Goal: Task Accomplishment & Management: Use online tool/utility

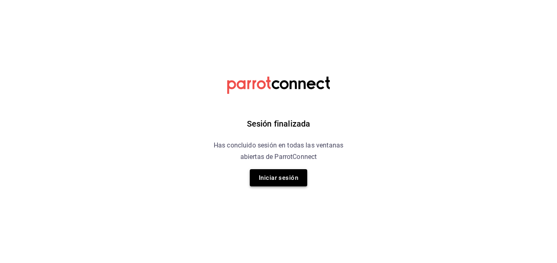
click at [266, 180] on button "Iniciar sesión" at bounding box center [278, 177] width 57 height 17
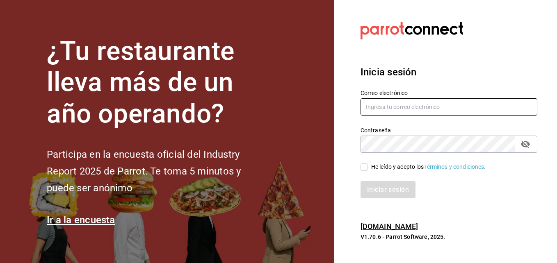
type input "guipocha.chapu@gmail.com"
click at [361, 171] on input "He leído y acepto los Términos y condiciones." at bounding box center [364, 167] width 7 height 7
checkbox input "true"
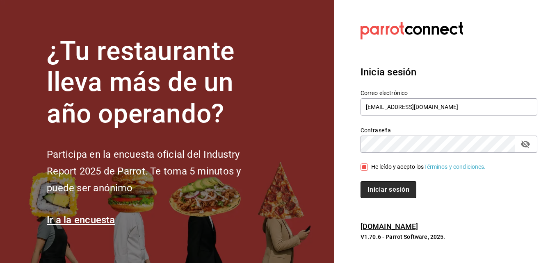
click at [372, 183] on button "Iniciar sesión" at bounding box center [389, 189] width 56 height 17
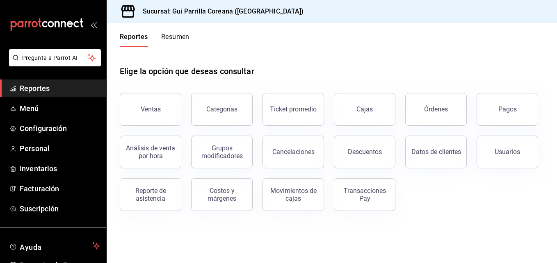
click at [350, 112] on link "Cajas" at bounding box center [365, 109] width 62 height 33
click at [350, 112] on html "Pregunta a Parrot AI Reportes Menú Configuración Personal Inventarios Facturaci…" at bounding box center [278, 131] width 557 height 263
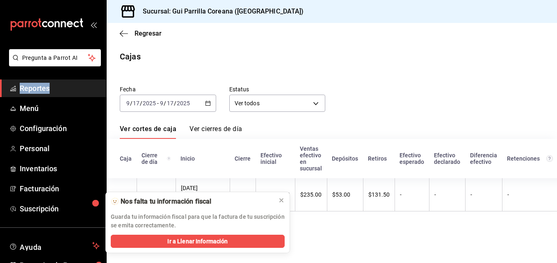
click at [205, 101] on icon "button" at bounding box center [208, 103] width 6 height 6
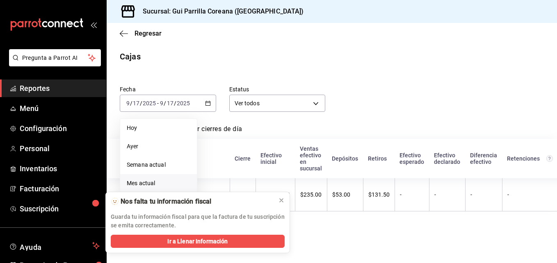
click at [153, 187] on span "Mes actual" at bounding box center [159, 183] width 64 height 9
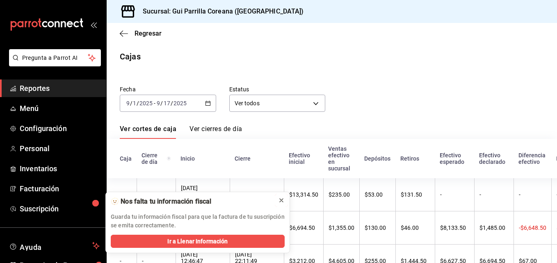
click at [281, 198] on icon at bounding box center [281, 200] width 7 height 7
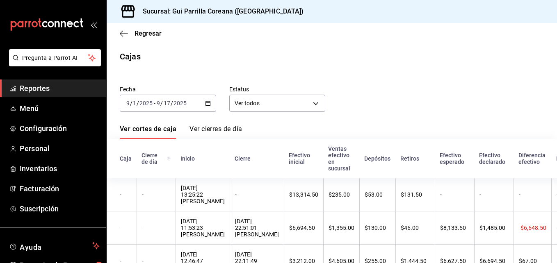
click at [200, 132] on link "Ver cierres de día" at bounding box center [215, 132] width 53 height 14
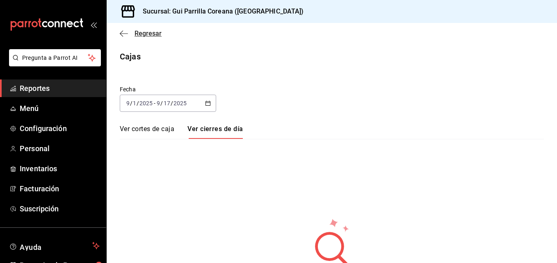
click at [121, 31] on icon "button" at bounding box center [124, 33] width 8 height 7
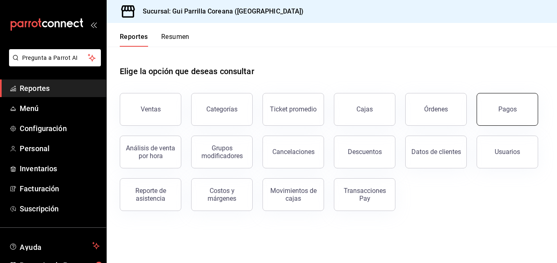
click at [507, 108] on div "Pagos" at bounding box center [507, 109] width 18 height 8
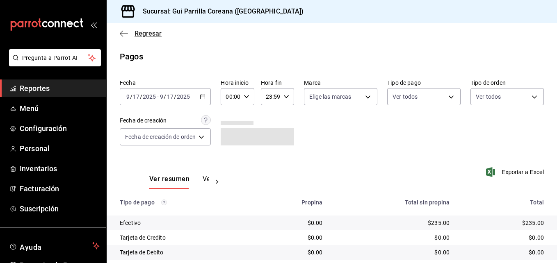
click at [123, 32] on icon "button" at bounding box center [124, 33] width 8 height 7
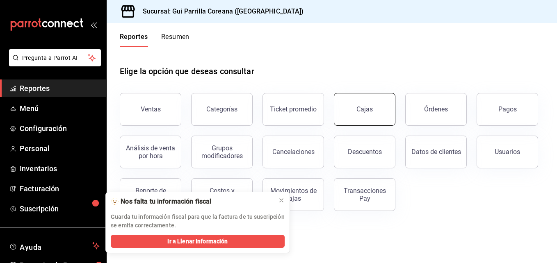
click at [375, 106] on link "Cajas" at bounding box center [365, 109] width 62 height 33
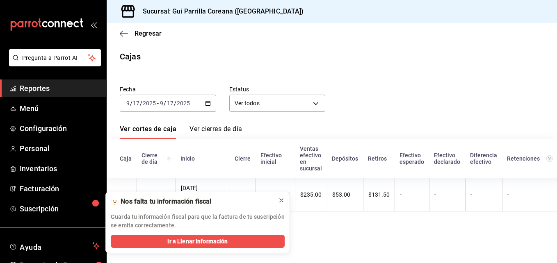
click at [281, 202] on icon at bounding box center [281, 200] width 7 height 7
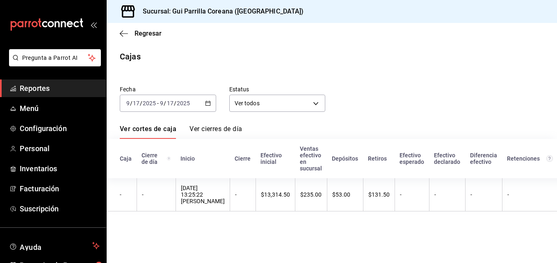
click at [208, 104] on icon "button" at bounding box center [208, 103] width 6 height 6
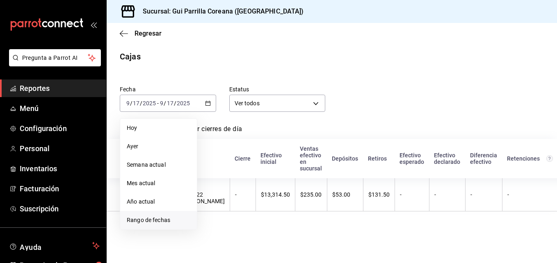
click at [162, 222] on span "Rango de fechas" at bounding box center [159, 220] width 64 height 9
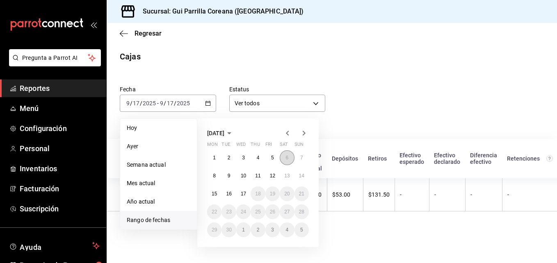
click at [280, 158] on button "6" at bounding box center [287, 158] width 14 height 15
click at [228, 193] on abbr "16" at bounding box center [228, 194] width 5 height 6
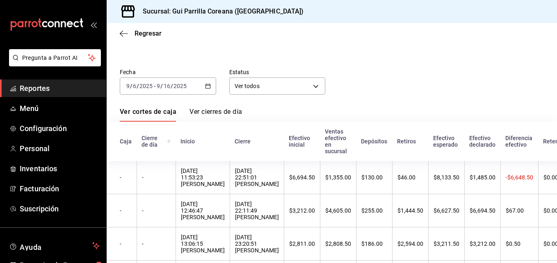
scroll to position [11, 0]
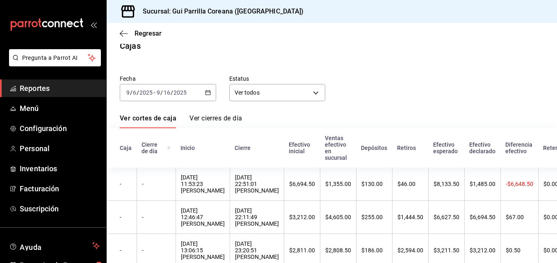
click at [495, 117] on div "Ver cortes de caja Ver cierres de día" at bounding box center [332, 121] width 424 height 14
click at [213, 97] on div "2025-09-06 9 / 6 / 2025 - 2025-09-16 9 / 16 / 2025" at bounding box center [168, 92] width 96 height 17
click at [212, 121] on link "Ver cierres de día" at bounding box center [215, 121] width 53 height 14
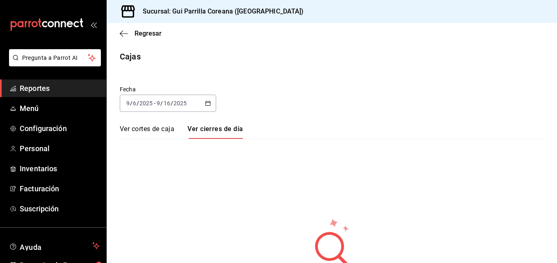
click at [208, 104] on icon "button" at bounding box center [208, 103] width 6 height 6
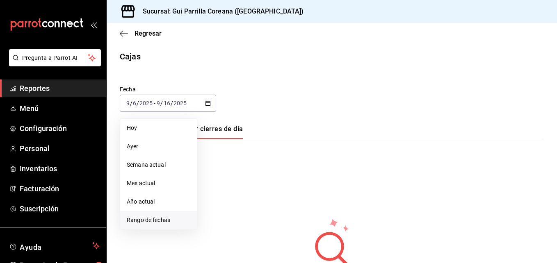
click at [163, 216] on li "Rango de fechas" at bounding box center [158, 220] width 77 height 18
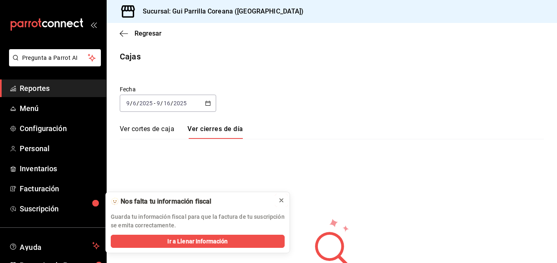
click at [277, 197] on button at bounding box center [281, 200] width 13 height 13
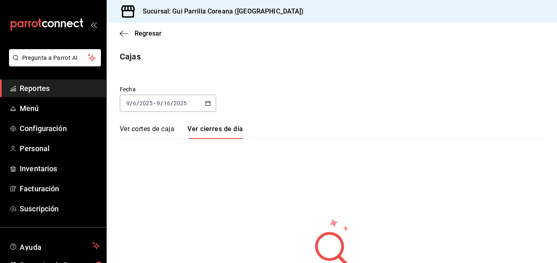
click at [146, 127] on link "Ver cortes de caja" at bounding box center [147, 132] width 55 height 14
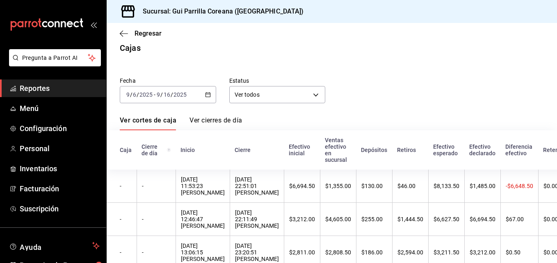
scroll to position [16, 0]
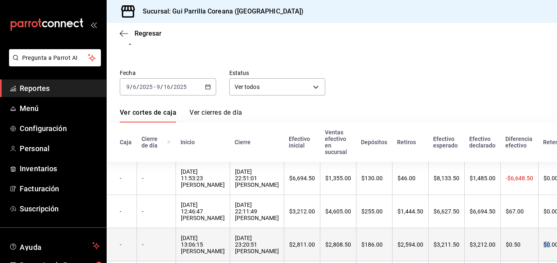
drag, startPoint x: 509, startPoint y: 260, endPoint x: 531, endPoint y: 261, distance: 21.8
click at [531, 261] on tr "- - [DATE] 13:06:15 [PERSON_NAME] [DATE] 23:20:51 [PERSON_NAME] $2,811.00 $2,80…" at bounding box center [387, 244] width 560 height 33
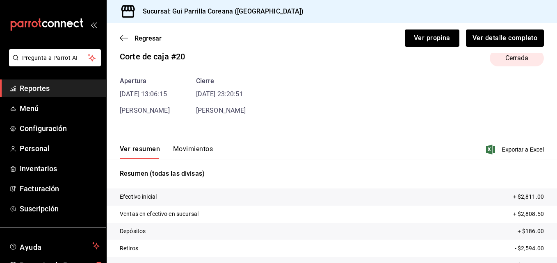
scroll to position [26, 0]
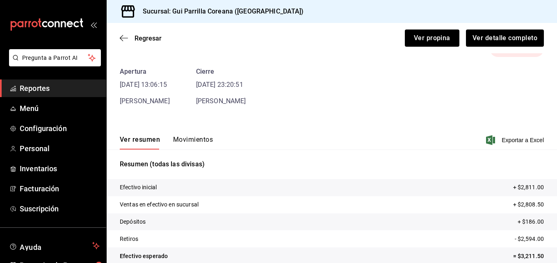
click at [122, 30] on div "Regresar Ver propina Ver detalle completo" at bounding box center [332, 38] width 450 height 30
click at [123, 32] on div "Regresar Ver propina Ver detalle completo" at bounding box center [332, 38] width 450 height 30
click at [125, 39] on icon "button" at bounding box center [124, 37] width 8 height 7
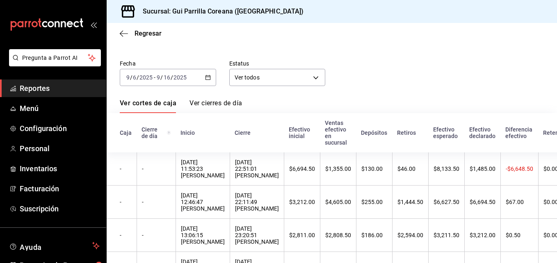
click at [206, 78] on icon "button" at bounding box center [208, 78] width 6 height 6
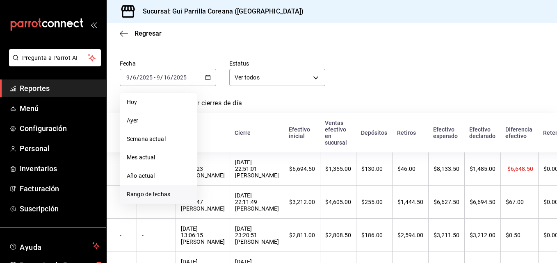
click at [164, 192] on span "Rango de fechas" at bounding box center [159, 194] width 64 height 9
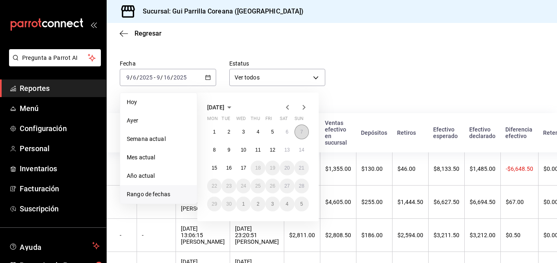
click at [299, 132] on button "7" at bounding box center [301, 132] width 14 height 15
click at [225, 168] on button "16" at bounding box center [228, 168] width 14 height 15
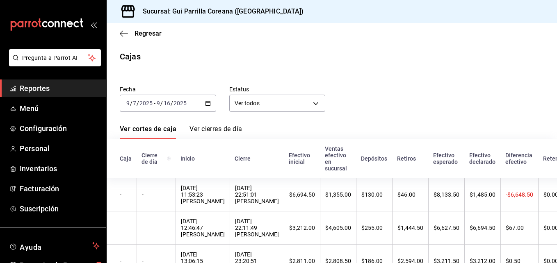
click at [206, 101] on \(Stroke\) "button" at bounding box center [206, 101] width 0 height 0
click at [330, 89] on div "Fecha [DATE] [DATE] - [DATE] [DATE] Estatus Ver todos ALL" at bounding box center [325, 92] width 437 height 39
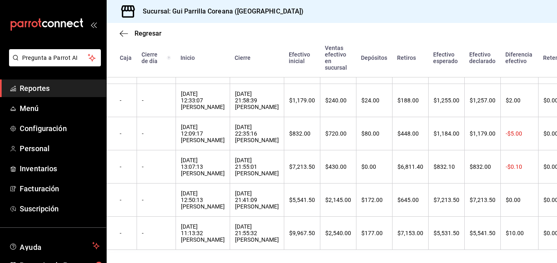
scroll to position [261, 0]
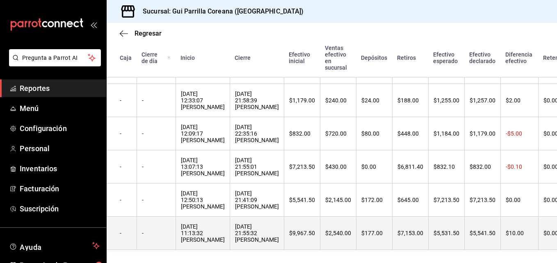
click at [253, 224] on div "[DATE] 21:55:32 [PERSON_NAME]" at bounding box center [257, 234] width 44 height 20
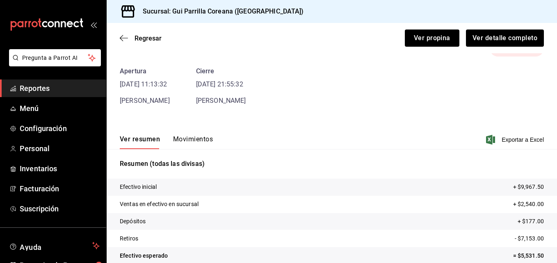
scroll to position [36, 0]
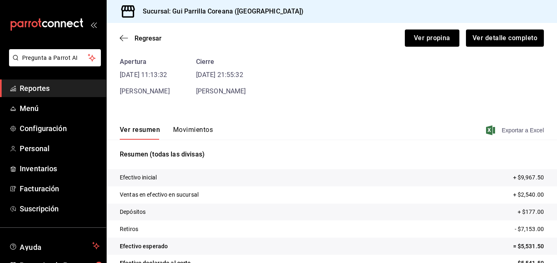
click at [499, 132] on span "Exportar a Excel" at bounding box center [516, 131] width 56 height 10
click at [120, 39] on icon "button" at bounding box center [124, 37] width 8 height 7
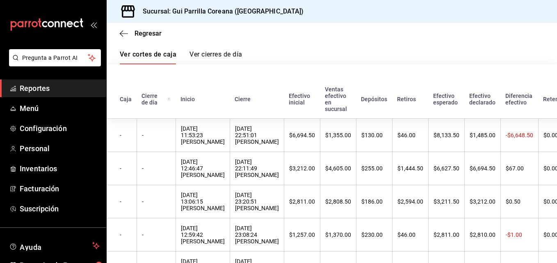
scroll to position [261, 0]
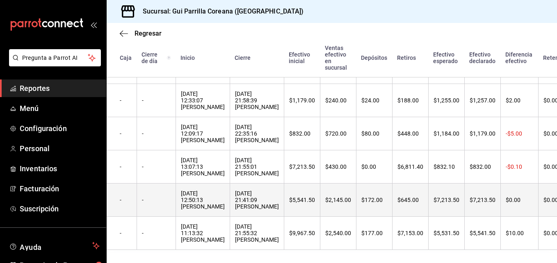
click at [207, 190] on div "[DATE] 12:50:13 [PERSON_NAME]" at bounding box center [203, 200] width 44 height 20
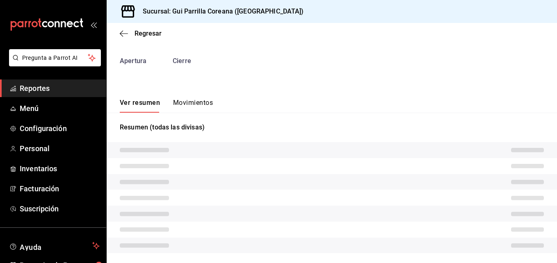
scroll to position [36, 0]
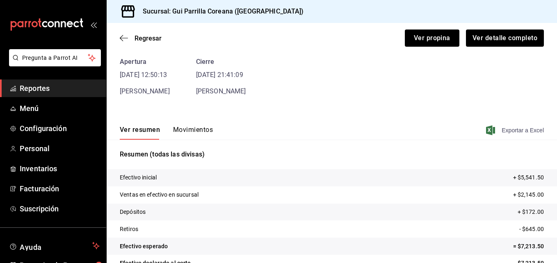
click at [491, 132] on span "Exportar a Excel" at bounding box center [516, 131] width 56 height 10
click at [337, 37] on div "Regresar Ver propina Ver detalle completo" at bounding box center [332, 38] width 450 height 30
click at [488, 130] on icon "button" at bounding box center [490, 131] width 9 height 10
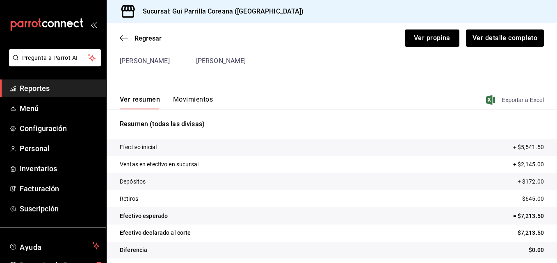
scroll to position [71, 0]
